Goal: Check status: Check status

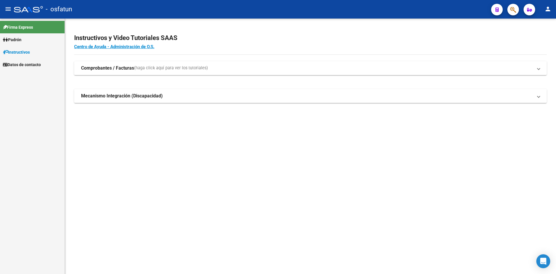
click at [442, 126] on div "Instructivos y Video Tutoriales SAAS Centro de Ayuda - Administración de O.S. C…" at bounding box center [310, 75] width 491 height 112
click at [19, 37] on span "Padrón" at bounding box center [12, 39] width 19 height 6
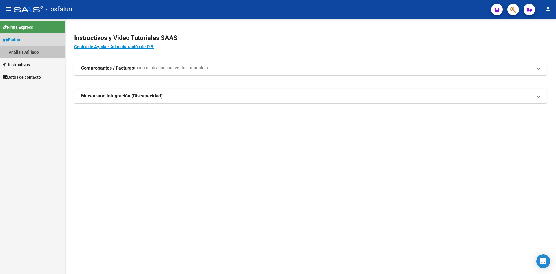
click at [26, 52] on link "Análisis Afiliado" at bounding box center [32, 52] width 65 height 12
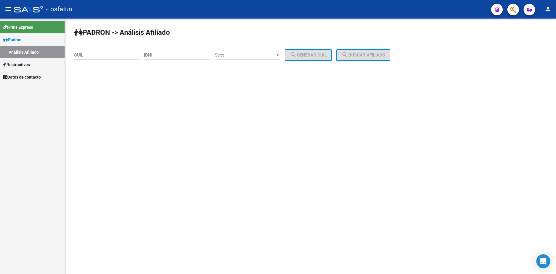
click at [164, 54] on input "DNI" at bounding box center [177, 54] width 65 height 5
paste input "20677183"
type input "20677183"
click at [221, 57] on div "| 20677183 DNI Sexo Sexo search Generar CUIL" at bounding box center [240, 54] width 192 height 5
click at [228, 54] on span "Sexo" at bounding box center [245, 54] width 60 height 5
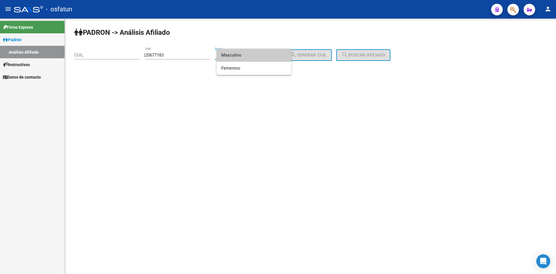
click at [233, 56] on span "Masculino" at bounding box center [253, 55] width 65 height 13
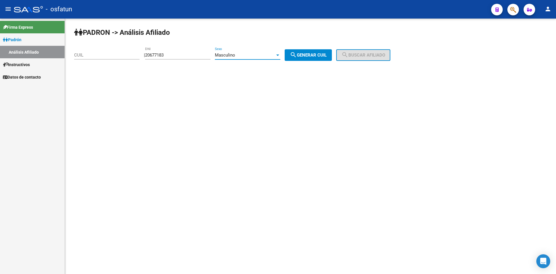
drag, startPoint x: 308, startPoint y: 54, endPoint x: 314, endPoint y: 54, distance: 6.4
click at [309, 54] on span "search Generar CUIL" at bounding box center [308, 54] width 37 height 5
type input "20-20677183-7"
click at [348, 54] on button "search Buscar afiliado" at bounding box center [363, 55] width 54 height 12
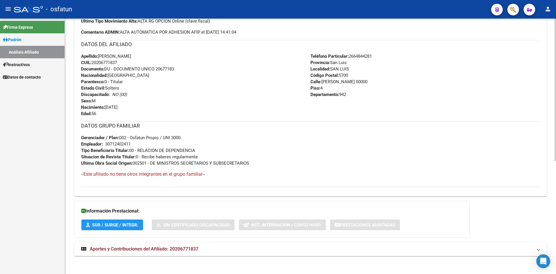
scroll to position [201, 0]
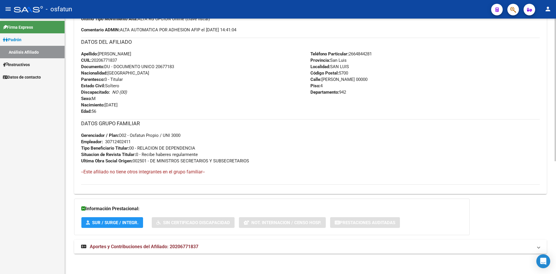
click at [165, 243] on span "Aportes y Contribuciones del Afiliado: 20206771837" at bounding box center [144, 246] width 109 height 6
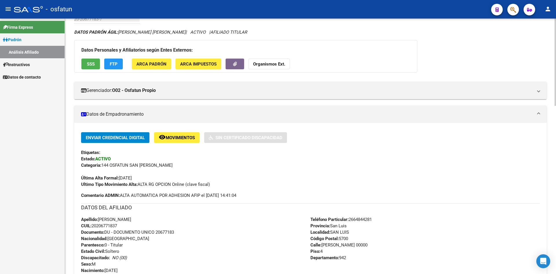
scroll to position [0, 0]
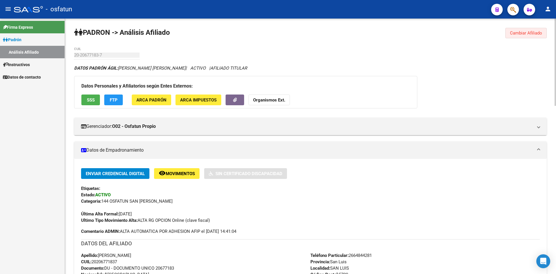
click at [532, 32] on span "Cambiar Afiliado" at bounding box center [526, 32] width 32 height 5
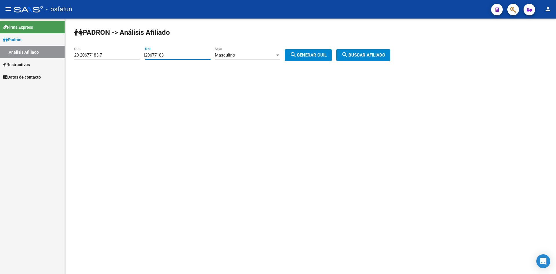
drag, startPoint x: 196, startPoint y: 55, endPoint x: 0, endPoint y: 65, distance: 196.3
click at [0, 65] on mat-sidenav-container "Firma Express [PERSON_NAME] Análisis Afiliado Instructivos Datos de contacto [P…" at bounding box center [278, 146] width 556 height 255
paste input "40318517"
type input "40318517"
click at [230, 56] on span "Masculino" at bounding box center [225, 54] width 20 height 5
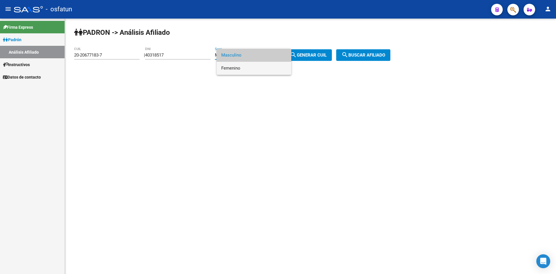
drag, startPoint x: 239, startPoint y: 66, endPoint x: 264, endPoint y: 59, distance: 26.1
click at [241, 66] on span "Femenino" at bounding box center [253, 68] width 65 height 13
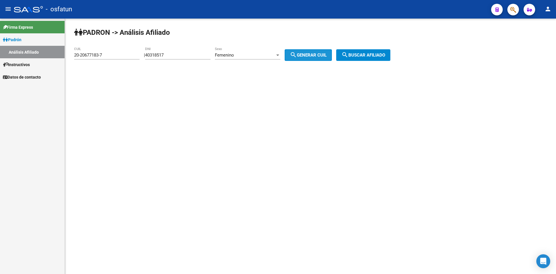
drag, startPoint x: 309, startPoint y: 54, endPoint x: 340, endPoint y: 54, distance: 31.8
click at [309, 54] on span "search Generar CUIL" at bounding box center [308, 54] width 37 height 5
type input "27-40318517-0"
click at [372, 55] on span "search Buscar afiliado" at bounding box center [363, 54] width 44 height 5
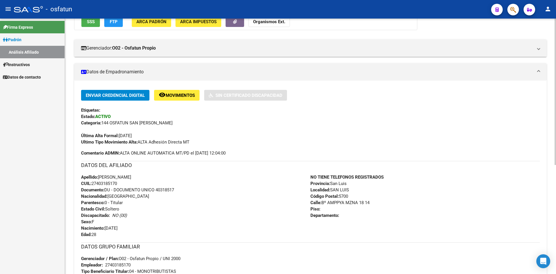
scroll to position [195, 0]
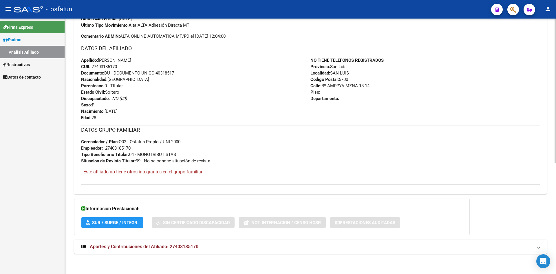
click at [173, 245] on span "Aportes y Contribuciones del Afiliado: 27403185170" at bounding box center [144, 246] width 109 height 6
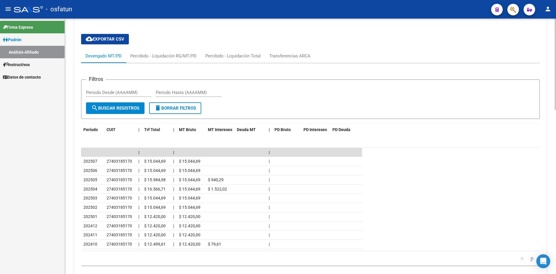
scroll to position [459, 0]
